Goal: Information Seeking & Learning: Learn about a topic

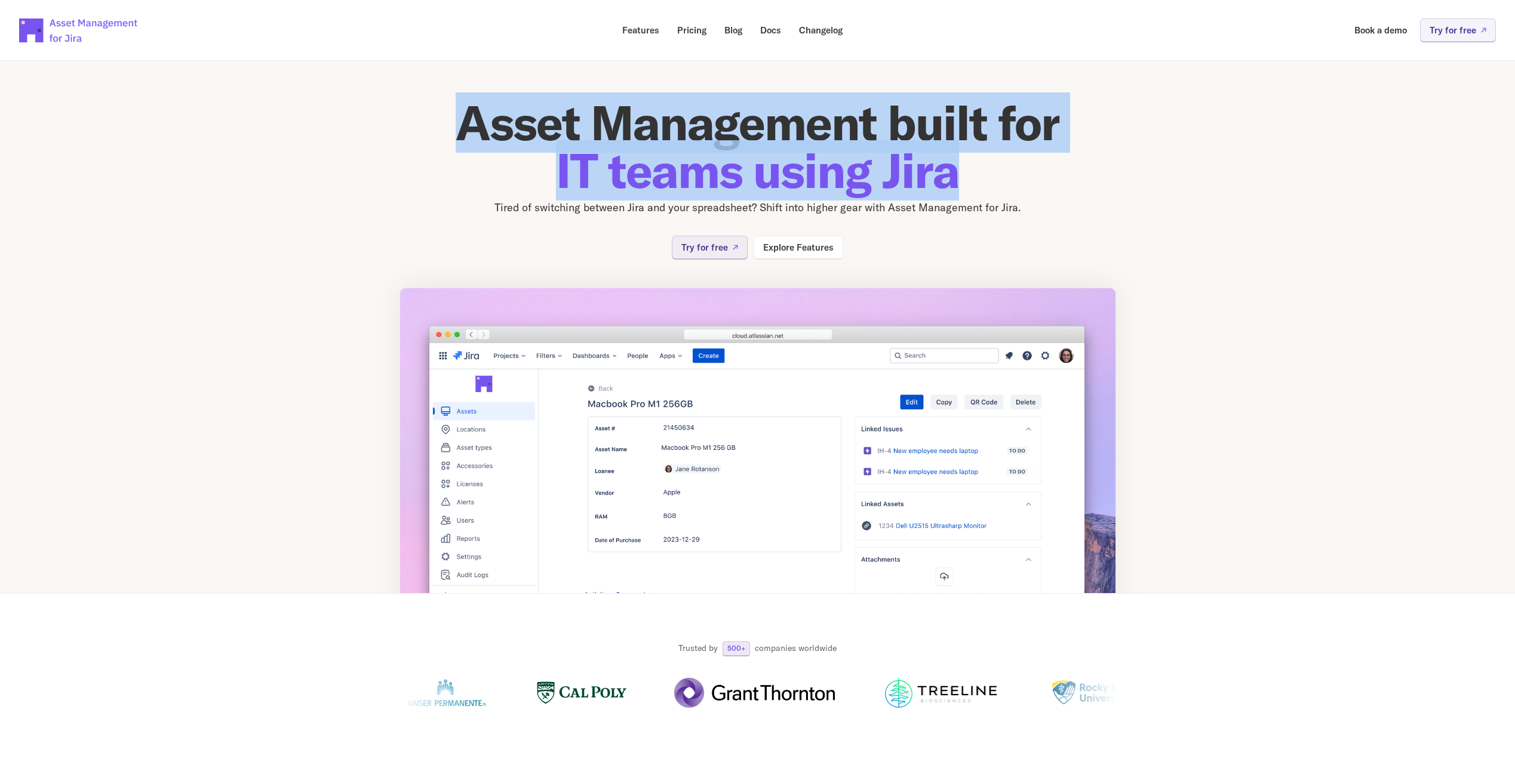
drag, startPoint x: 467, startPoint y: 115, endPoint x: 976, endPoint y: 173, distance: 512.3
click at [976, 173] on h1 "Asset Management built for IT teams using Jira" at bounding box center [758, 147] width 717 height 96
drag, startPoint x: 976, startPoint y: 173, endPoint x: 979, endPoint y: 179, distance: 6.7
click at [990, 175] on h1 "Asset Management built for IT teams using Jira" at bounding box center [758, 147] width 717 height 96
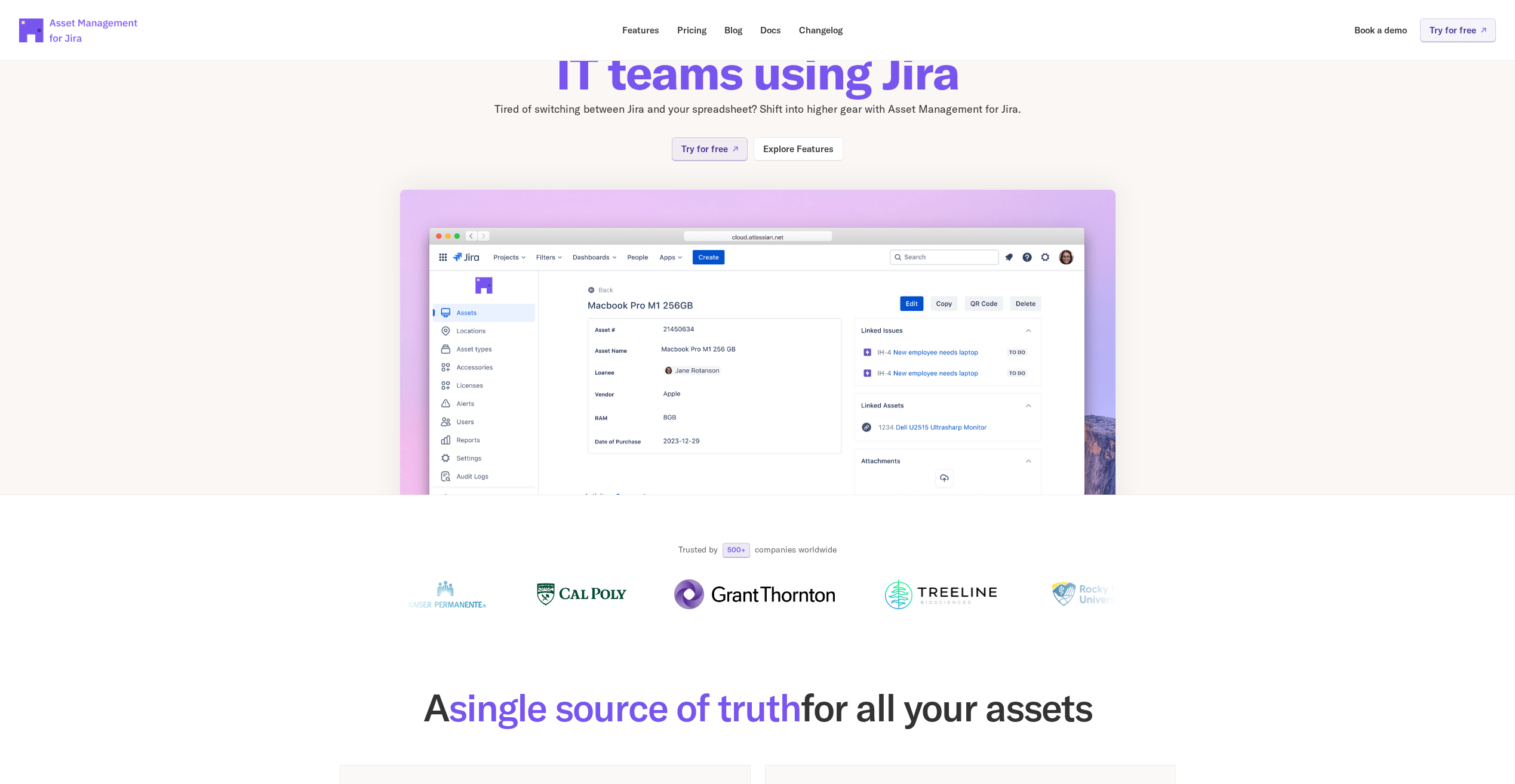
scroll to position [119, 0]
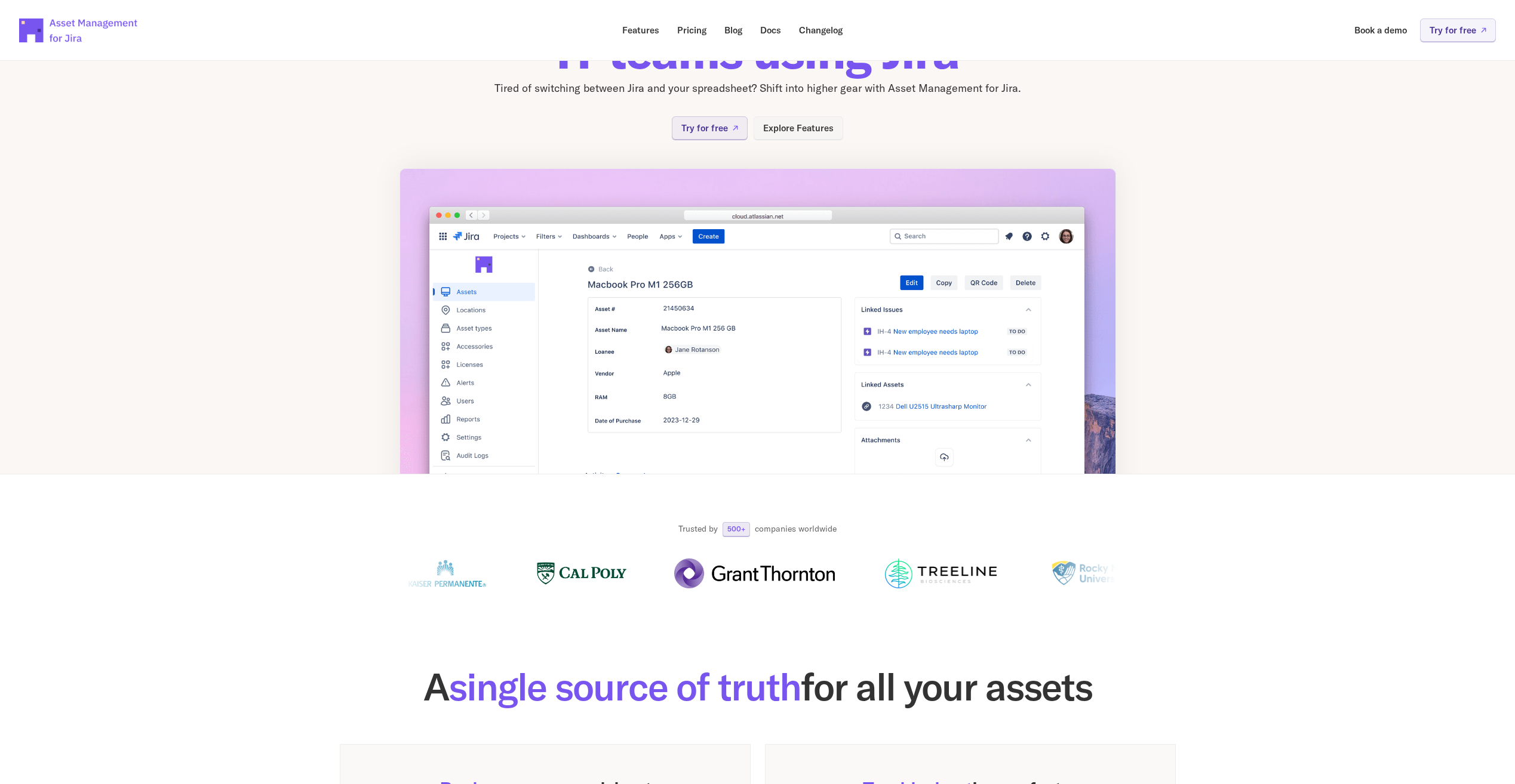
click at [787, 130] on p "Explore Features" at bounding box center [798, 128] width 70 height 9
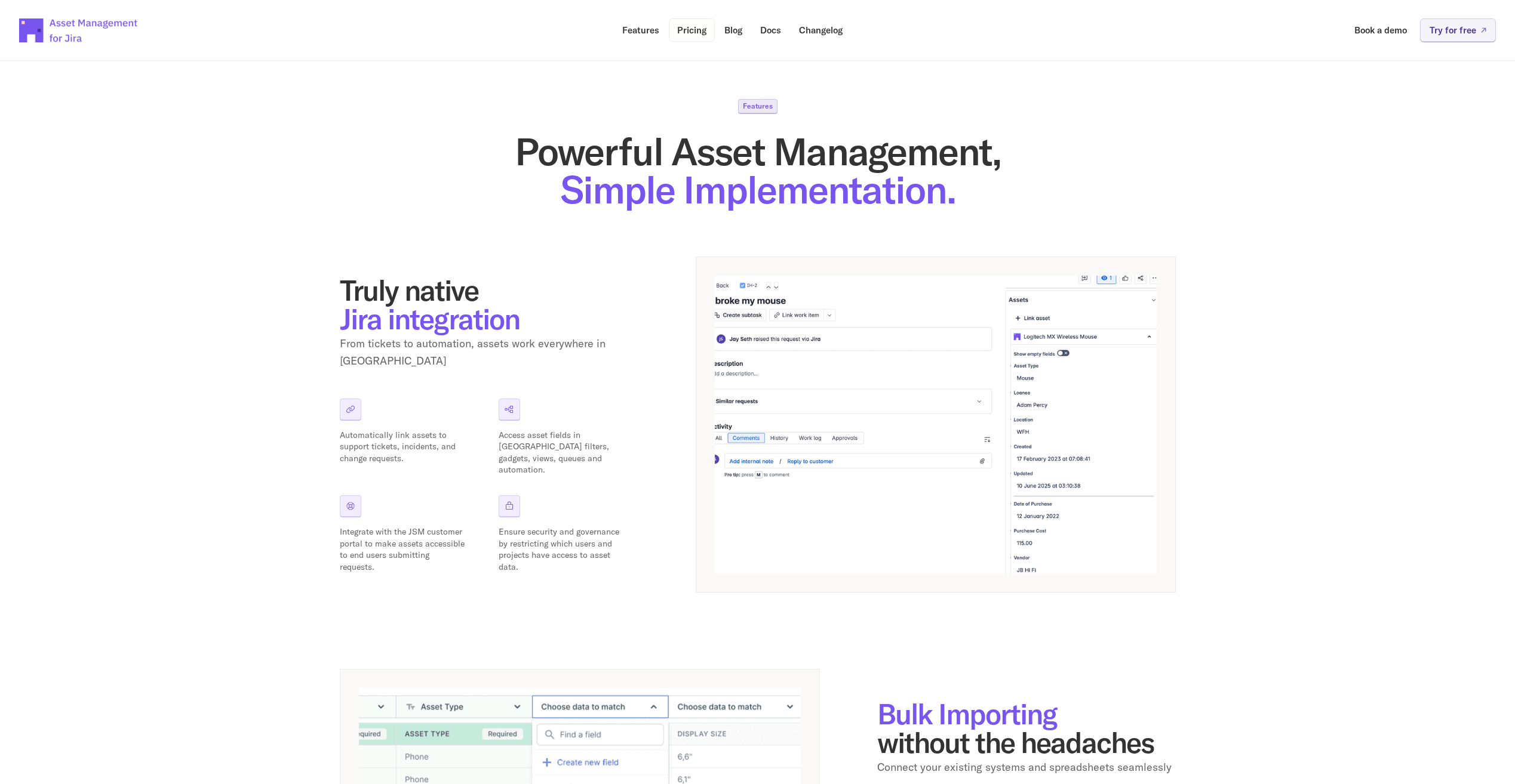
click at [694, 32] on p "Pricing" at bounding box center [692, 29] width 29 height 9
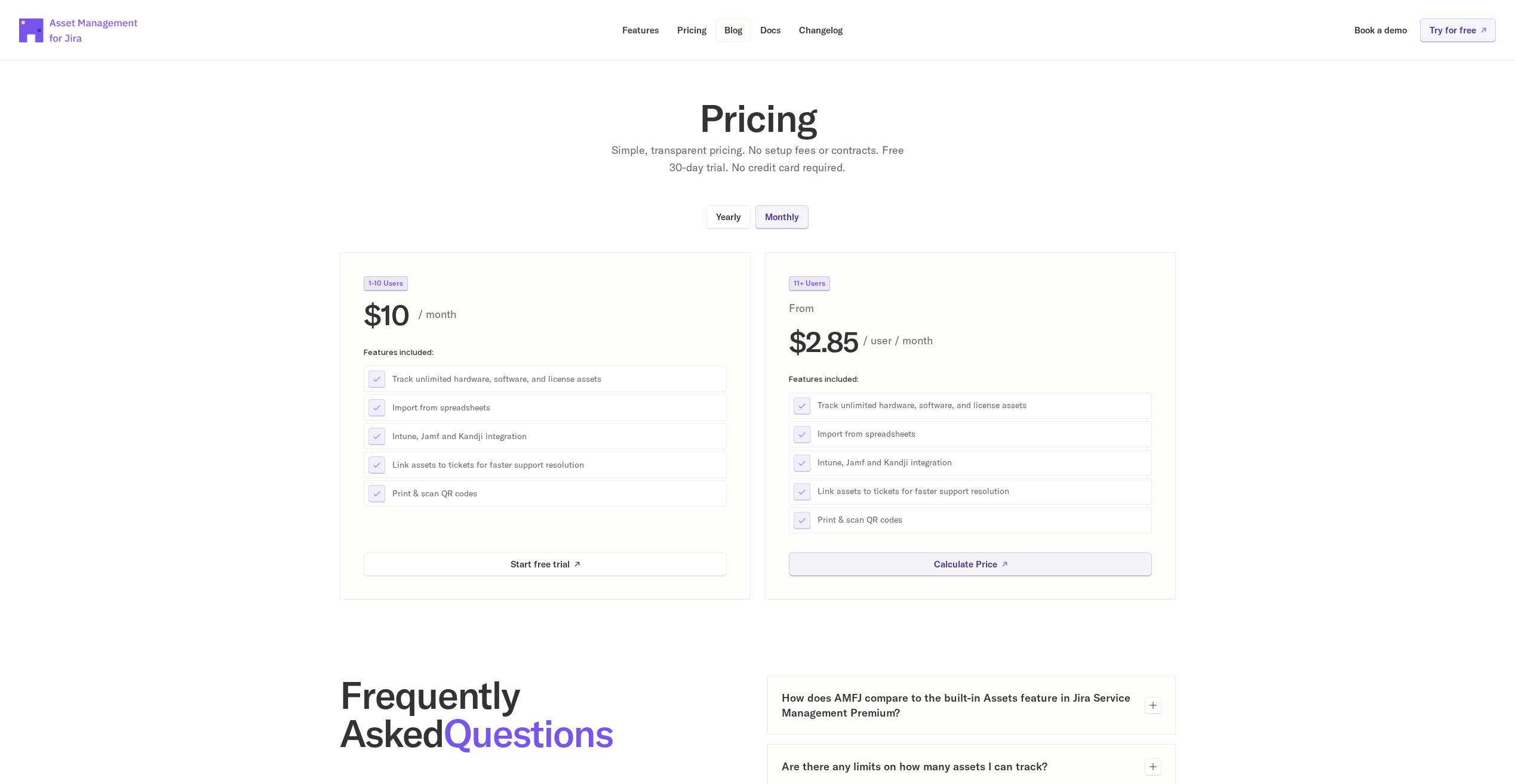
click at [729, 35] on link "Blog" at bounding box center [733, 30] width 34 height 23
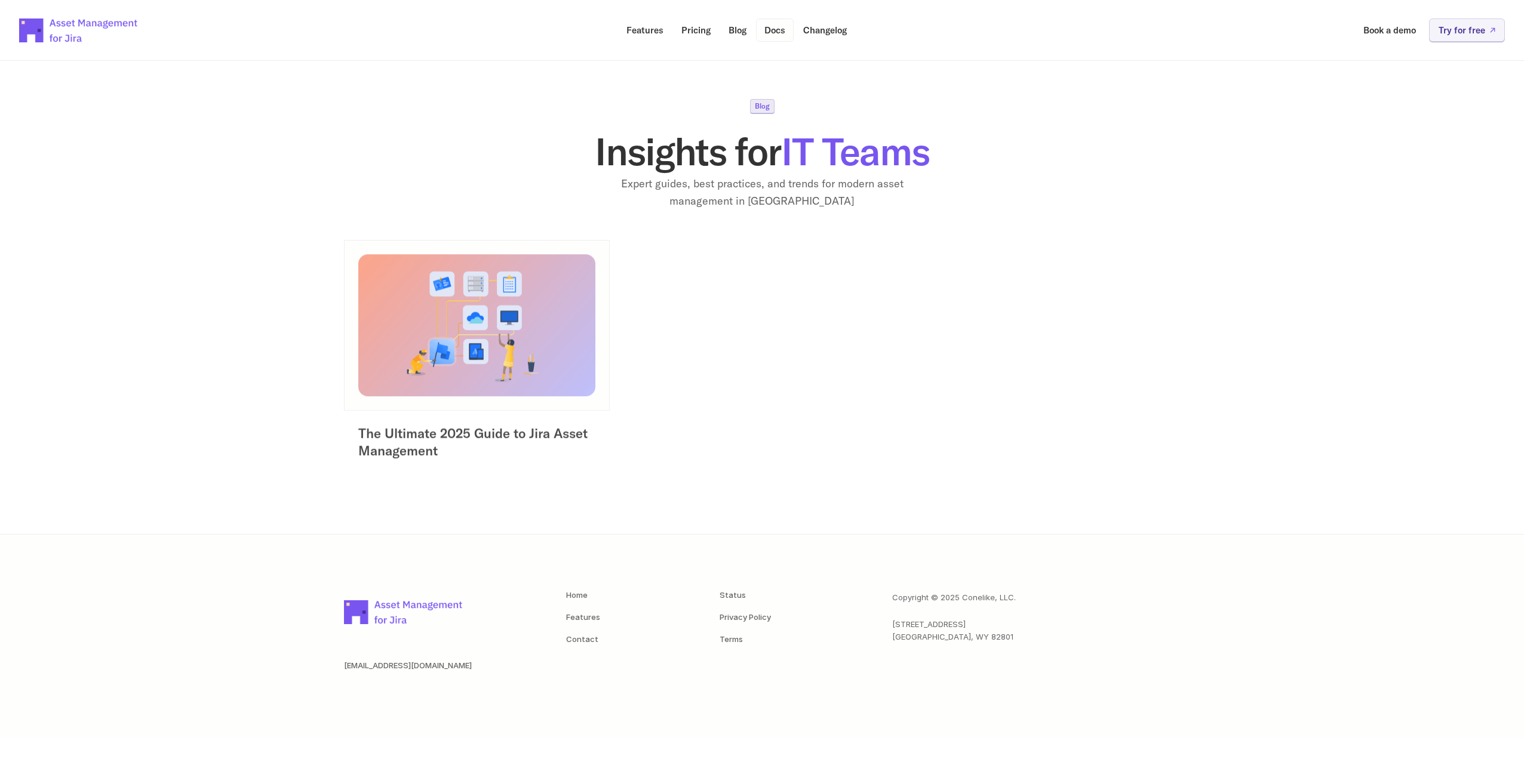
click at [778, 33] on p "Docs" at bounding box center [775, 29] width 21 height 9
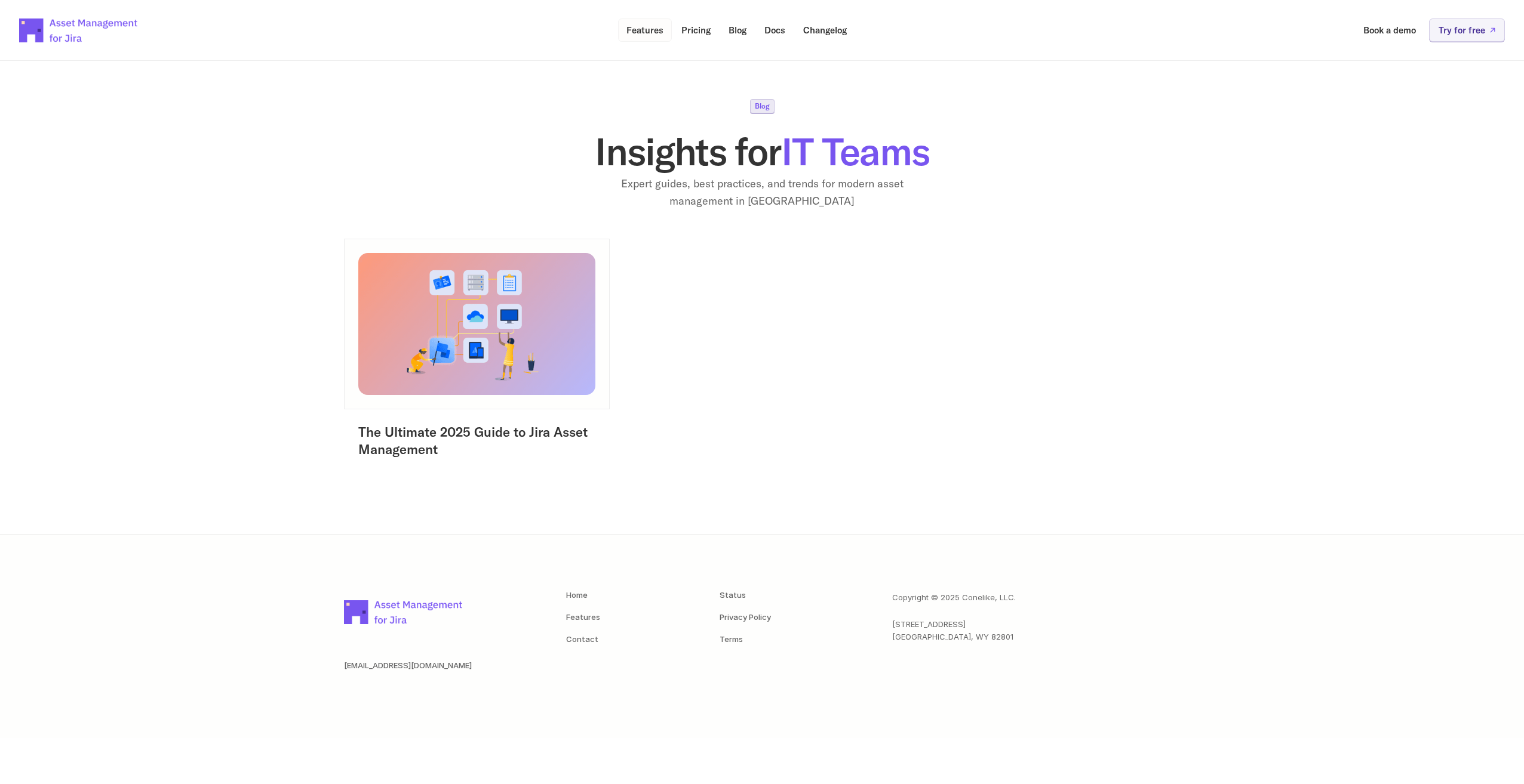
click at [636, 27] on p "Features" at bounding box center [645, 29] width 37 height 9
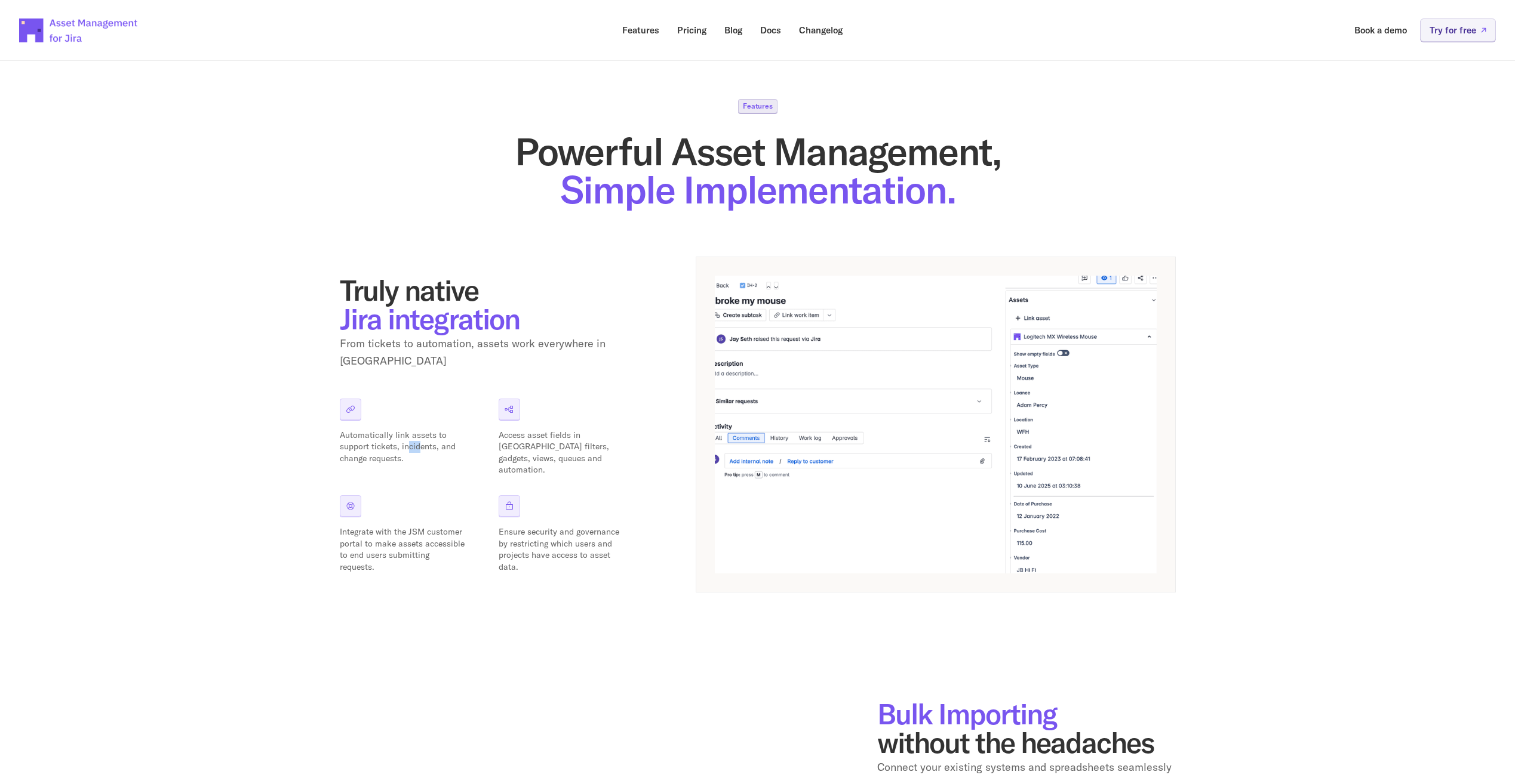
drag, startPoint x: 406, startPoint y: 436, endPoint x: 421, endPoint y: 435, distance: 15.0
click at [421, 435] on p "Automatically link assets to support tickets, incidents, and change requests." at bounding box center [402, 447] width 125 height 35
drag, startPoint x: 421, startPoint y: 435, endPoint x: 412, endPoint y: 448, distance: 15.8
click at [412, 447] on p "Automatically link assets to support tickets, incidents, and change requests." at bounding box center [402, 447] width 125 height 35
drag, startPoint x: 400, startPoint y: 449, endPoint x: 351, endPoint y: 441, distance: 49.6
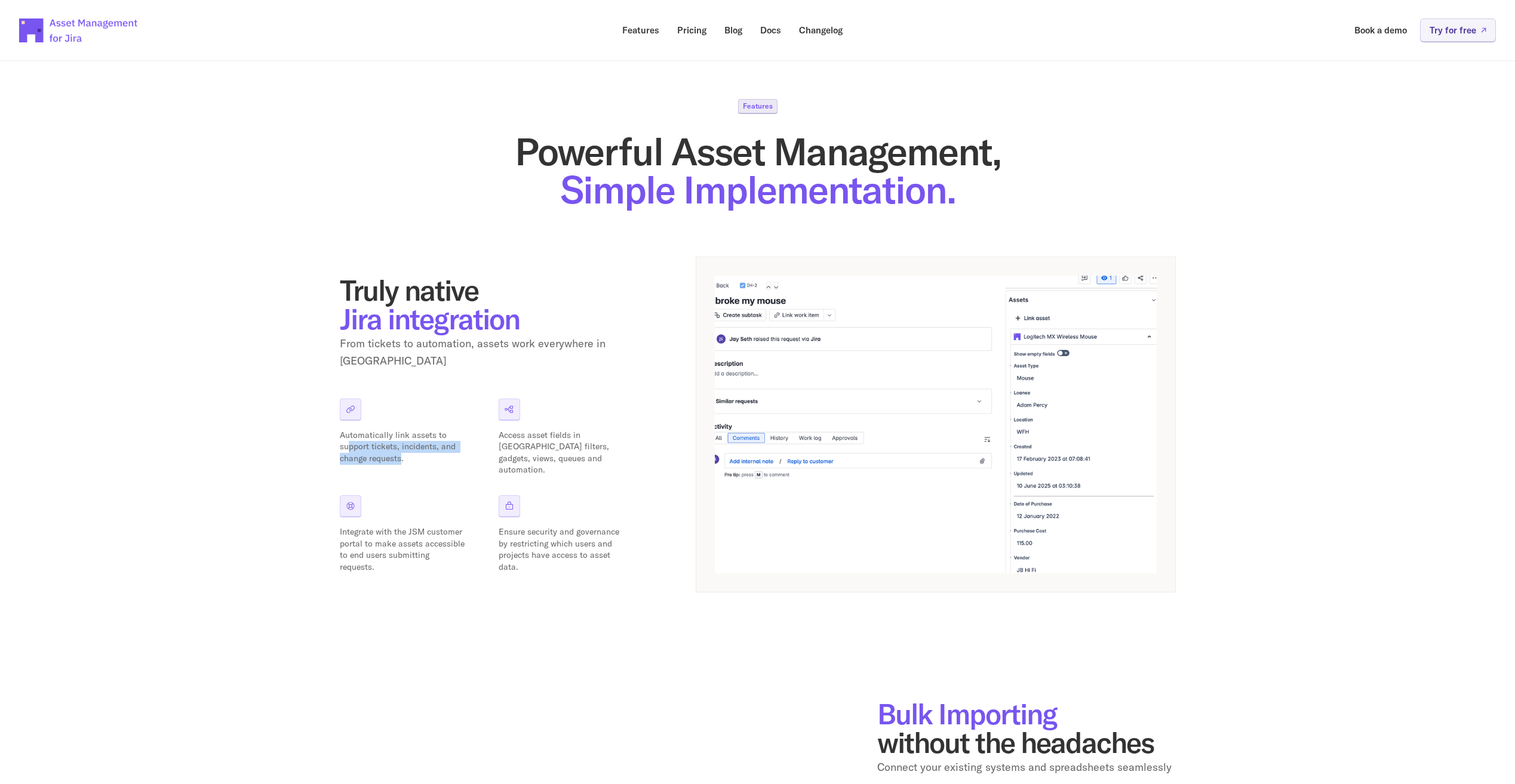
click at [351, 441] on p "Automatically link assets to support tickets, incidents, and change requests." at bounding box center [402, 447] width 125 height 35
drag, startPoint x: 351, startPoint y: 441, endPoint x: 395, endPoint y: 451, distance: 45.1
click at [389, 449] on p "Automatically link assets to support tickets, incidents, and change requests." at bounding box center [402, 447] width 125 height 35
click at [414, 453] on p "Automatically link assets to support tickets, incidents, and change requests." at bounding box center [402, 447] width 125 height 35
